Goal: Task Accomplishment & Management: Manage account settings

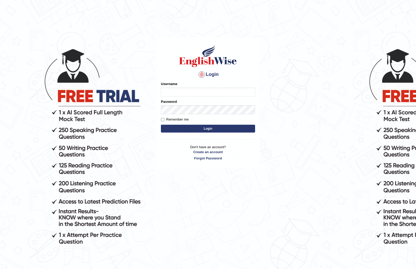
click at [208, 89] on input "Username" at bounding box center [208, 92] width 94 height 9
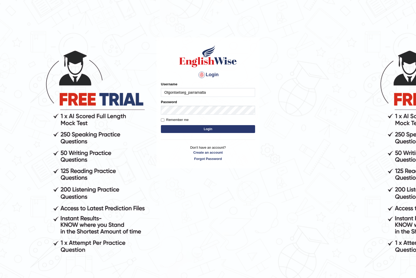
type input "Otgontsetseg_parramatta"
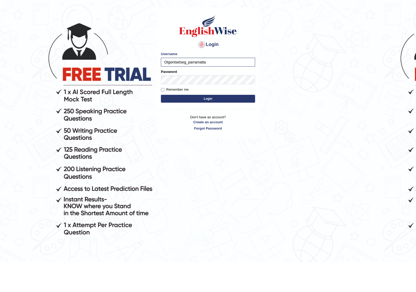
click at [215, 156] on link "Forgot Password" at bounding box center [208, 158] width 94 height 5
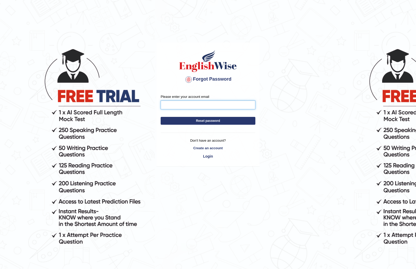
click at [218, 108] on input "Please enter your account email" at bounding box center [207, 105] width 95 height 9
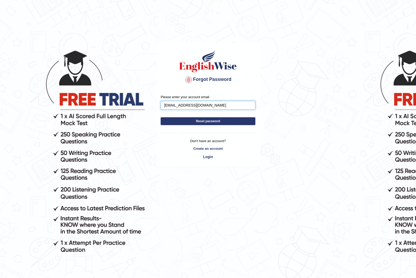
type input "Otgontsetsegganbat77@gmail.com"
click at [238, 119] on button "Reset password" at bounding box center [207, 121] width 95 height 8
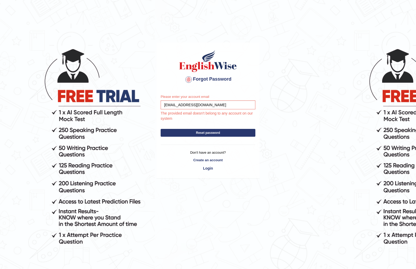
click at [211, 169] on link "Login" at bounding box center [207, 168] width 95 height 9
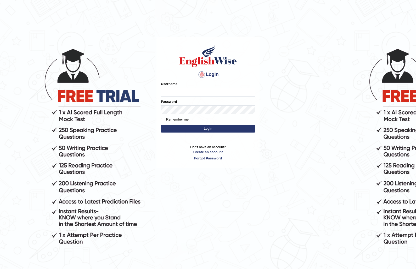
click at [234, 90] on input "Username" at bounding box center [208, 92] width 94 height 9
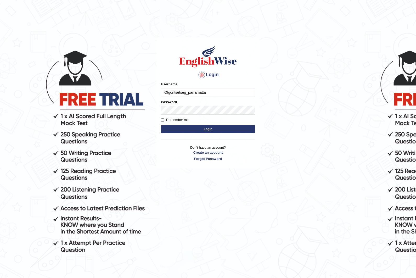
type input "Otgontsetseg_parramatta"
click at [238, 127] on button "Login" at bounding box center [208, 129] width 94 height 8
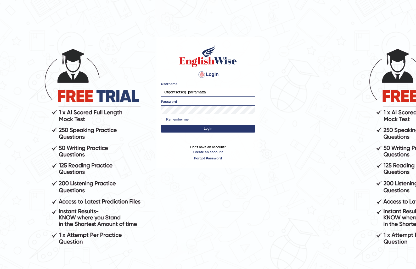
click at [238, 126] on button "Login" at bounding box center [208, 129] width 94 height 8
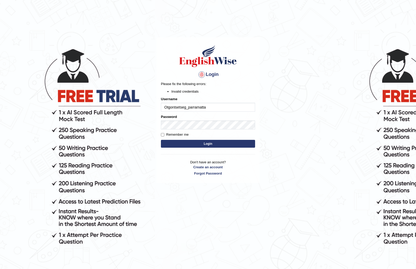
click at [201, 139] on form "Please fix the following errors: Invalid credentials Username Otgontsetseg_parr…" at bounding box center [208, 116] width 94 height 68
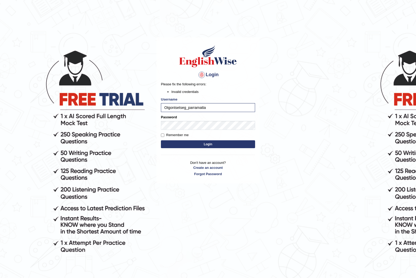
click at [322, 97] on body "Login Please fix the following errors: Invalid credentials Username Otgontsetse…" at bounding box center [208, 160] width 416 height 278
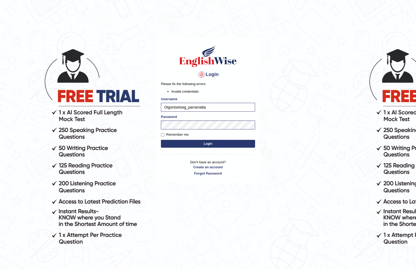
click at [218, 147] on button "Login" at bounding box center [208, 144] width 94 height 8
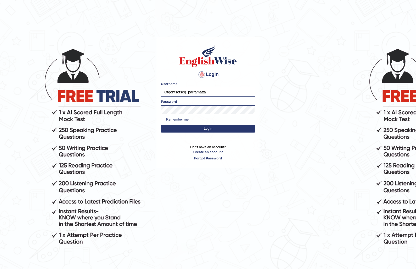
click at [245, 129] on button "Login" at bounding box center [208, 129] width 94 height 8
click at [211, 130] on button "Login" at bounding box center [208, 129] width 94 height 8
